Goal: Book appointment/travel/reservation

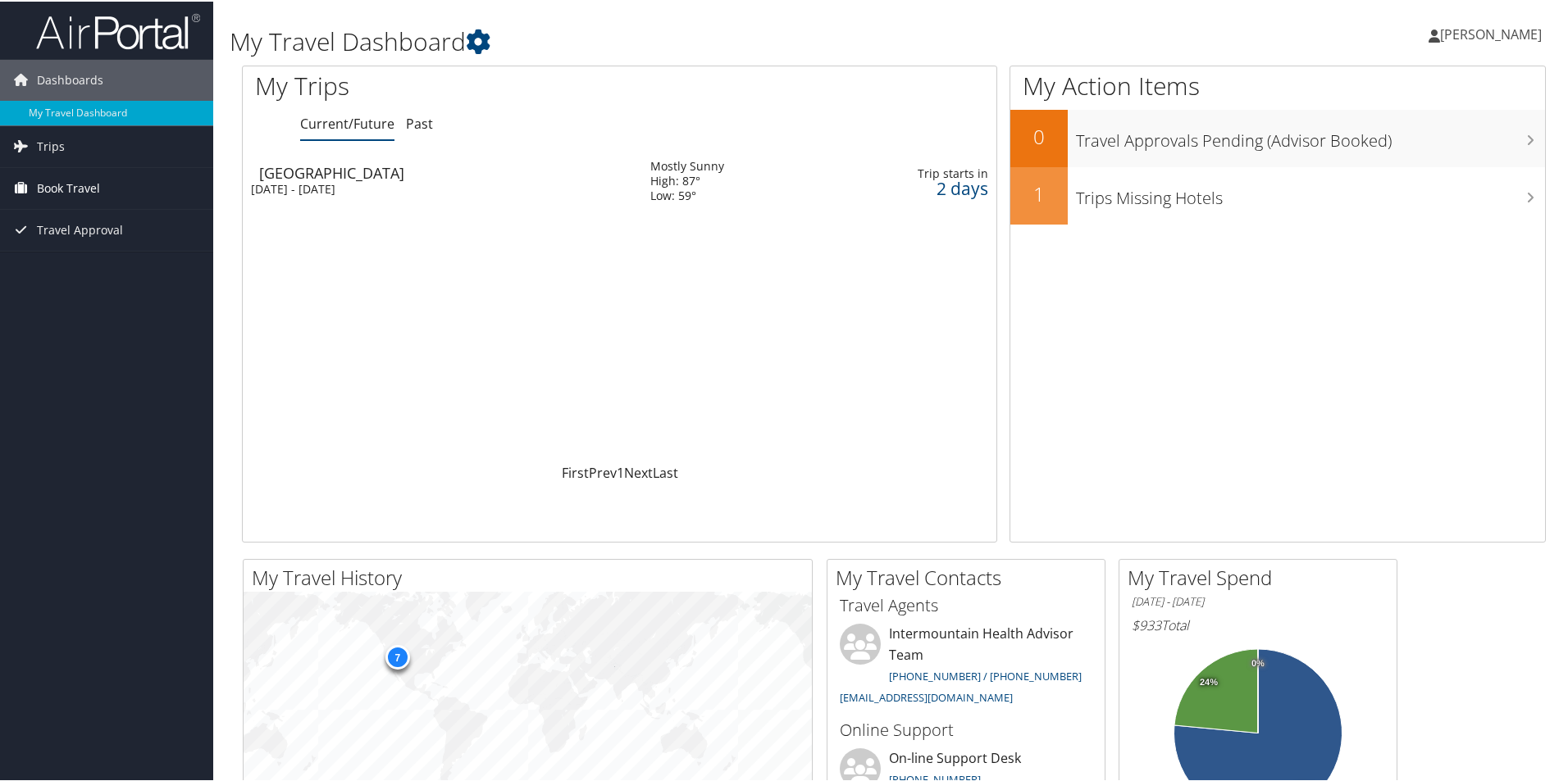
click at [78, 190] on span "Book Travel" at bounding box center [68, 186] width 63 height 41
click at [65, 268] on link "Book/Manage Online Trips" at bounding box center [107, 268] width 214 height 25
